Goal: Obtain resource: Download file/media

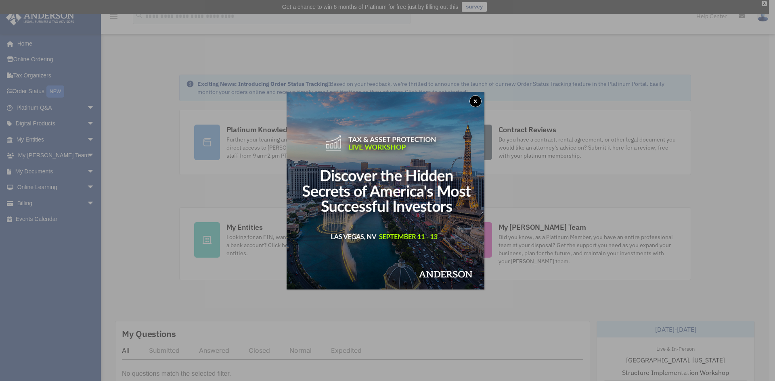
click at [471, 99] on img at bounding box center [386, 191] width 198 height 198
click at [480, 102] on button "x" at bounding box center [475, 101] width 12 height 12
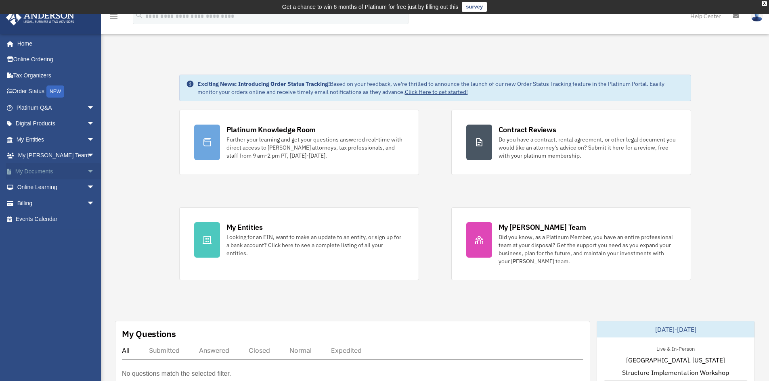
click at [43, 170] on link "My Documents arrow_drop_down" at bounding box center [56, 171] width 101 height 16
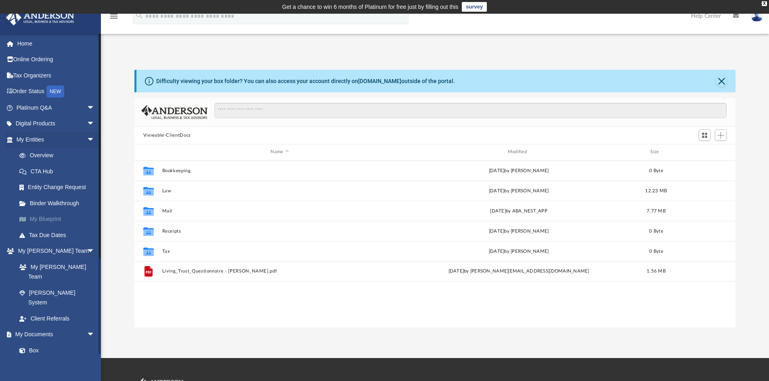
scroll to position [178, 595]
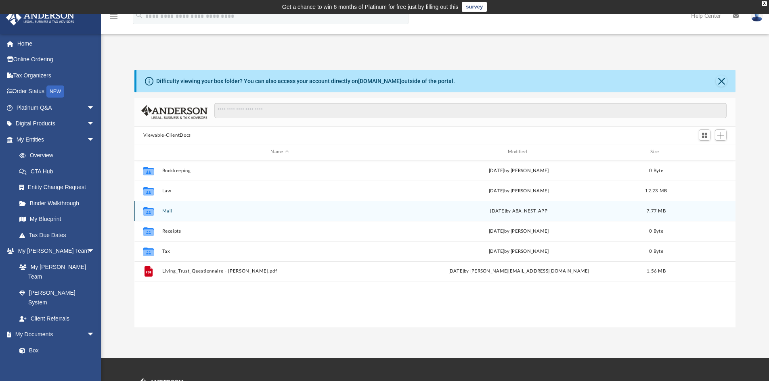
click at [165, 212] on button "Mail" at bounding box center [279, 211] width 235 height 5
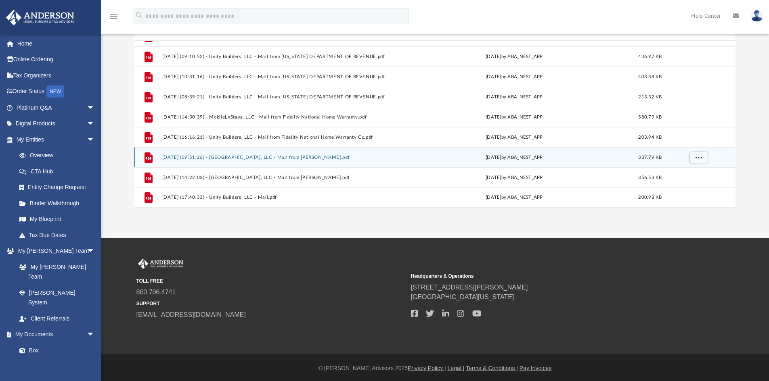
scroll to position [121, 0]
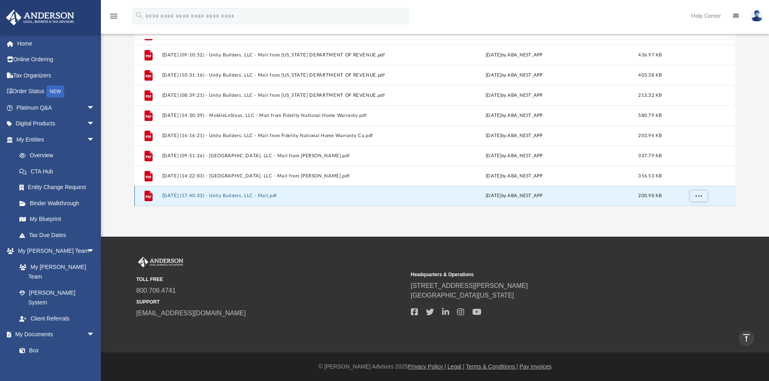
click at [249, 195] on button "[DATE] (17:40:33) - Unity Builders, LLC - Mail.pdf" at bounding box center [278, 195] width 232 height 5
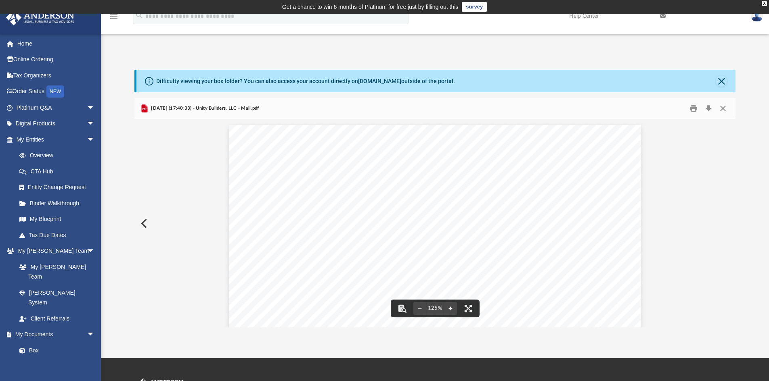
scroll to position [0, 0]
click at [720, 82] on button "Close" at bounding box center [721, 80] width 11 height 11
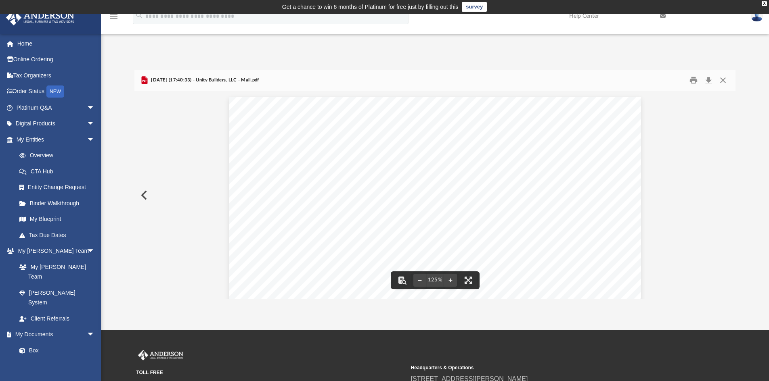
click at [149, 191] on button "Preview" at bounding box center [143, 195] width 18 height 23
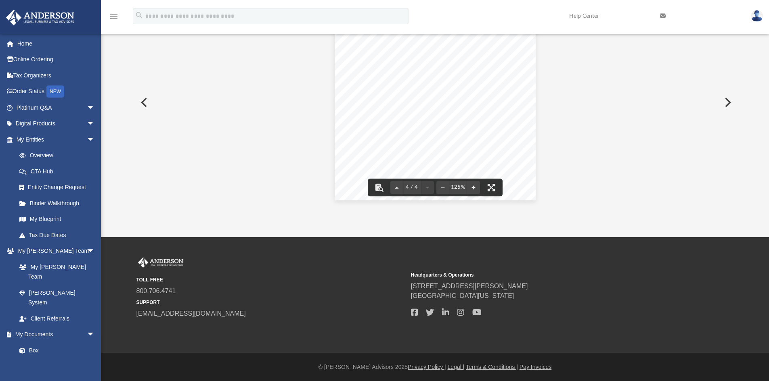
scroll to position [93, 0]
click at [140, 99] on button "Preview" at bounding box center [143, 102] width 18 height 23
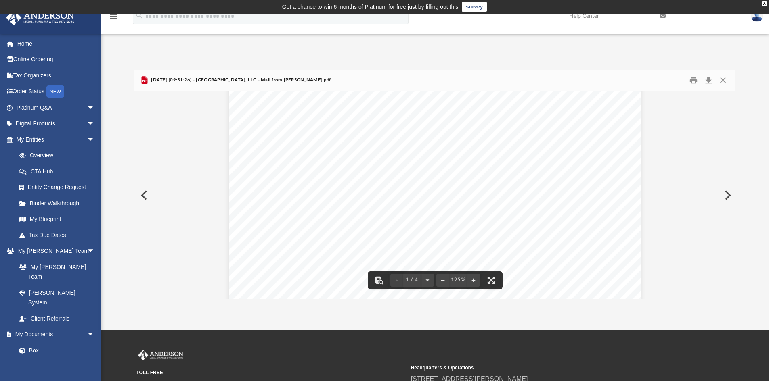
scroll to position [161, 0]
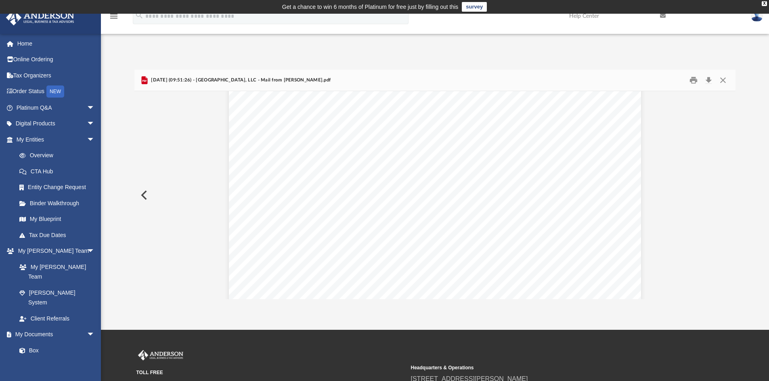
click at [142, 192] on button "Preview" at bounding box center [143, 195] width 18 height 23
click at [148, 194] on button "Preview" at bounding box center [143, 195] width 18 height 23
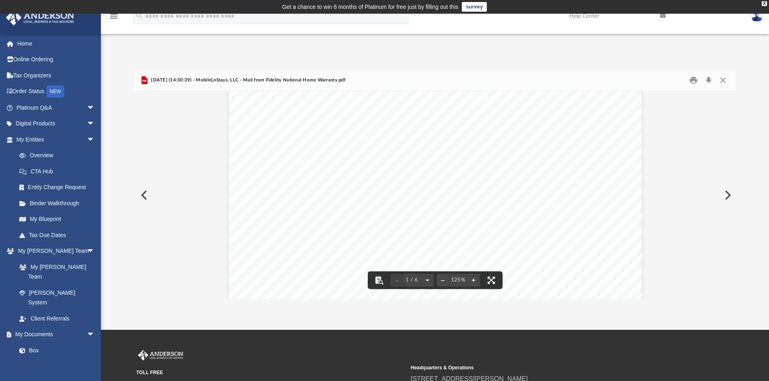
scroll to position [202, 0]
click at [148, 192] on button "Preview" at bounding box center [143, 195] width 18 height 23
